Goal: Information Seeking & Learning: Learn about a topic

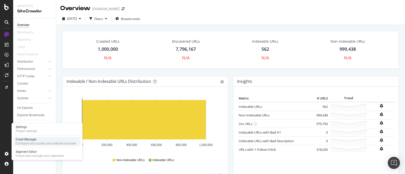
click at [36, 141] on div "Crawl Manager" at bounding box center [46, 140] width 60 height 4
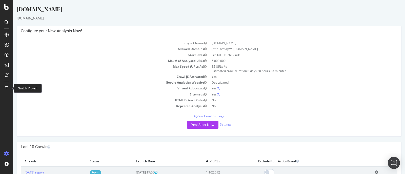
click at [12, 88] on div at bounding box center [7, 87] width 12 height 8
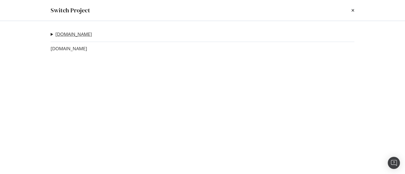
click at [79, 36] on link "[DOMAIN_NAME]" at bounding box center [73, 34] width 36 height 5
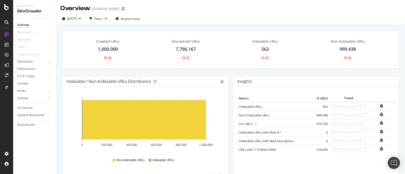
drag, startPoint x: 229, startPoint y: 126, endPoint x: 188, endPoint y: 65, distance: 73.8
click at [188, 65] on div "Crawled URLs 1,000,000 N/A Discovered URLs 7,796,167 N/A Indexable URLs 562 N/A…" at bounding box center [230, 50] width 336 height 38
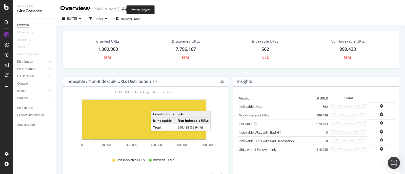
click at [119, 9] on span at bounding box center [122, 9] width 7 height 4
click at [121, 10] on icon "arrow-right-arrow-left" at bounding box center [122, 9] width 3 height 4
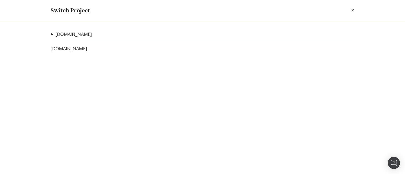
click at [79, 32] on link "[DOMAIN_NAME]" at bounding box center [73, 34] width 36 height 5
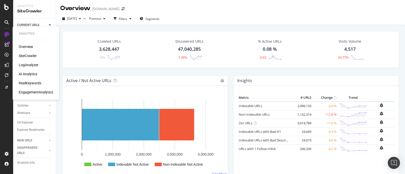
click at [28, 46] on div "Overview" at bounding box center [26, 46] width 14 height 5
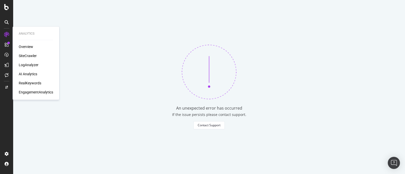
click at [27, 44] on div "Overview" at bounding box center [26, 46] width 14 height 5
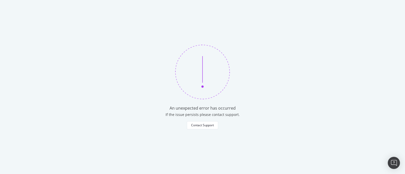
click at [28, 46] on div "An unexpected error has occurred If the issue persists please contact support. …" at bounding box center [202, 87] width 405 height 174
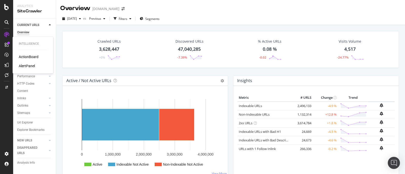
click at [35, 57] on div "ActionBoard" at bounding box center [29, 56] width 20 height 5
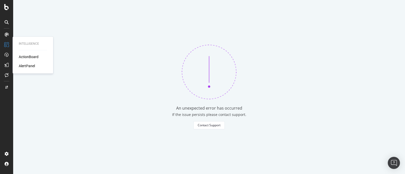
click at [32, 65] on div "AlertPanel" at bounding box center [27, 65] width 16 height 5
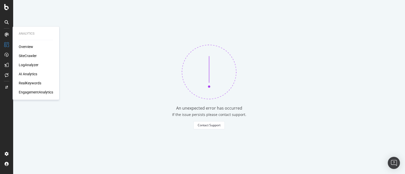
click at [28, 47] on div "Overview" at bounding box center [26, 46] width 14 height 5
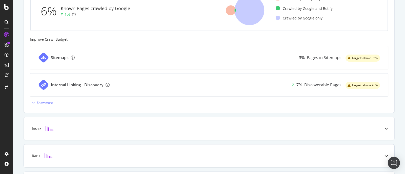
scroll to position [218, 0]
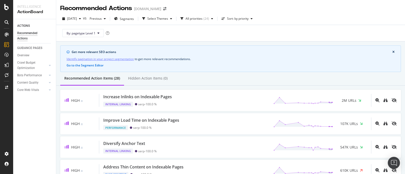
drag, startPoint x: 316, startPoint y: 109, endPoint x: 354, endPoint y: 25, distance: 92.1
click at [354, 25] on div "By: pagetype Level 1" at bounding box center [230, 33] width 340 height 16
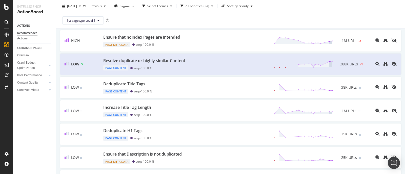
scroll to position [50, 0]
